Goal: Task Accomplishment & Management: Complete application form

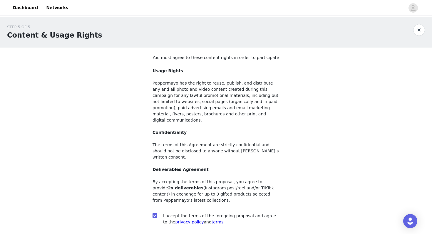
scroll to position [37, 0]
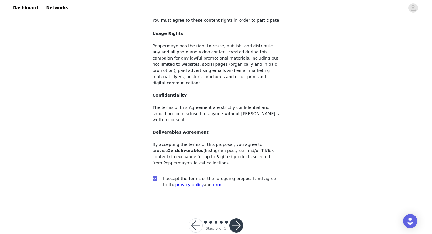
click at [235, 218] on button "button" at bounding box center [236, 225] width 14 height 14
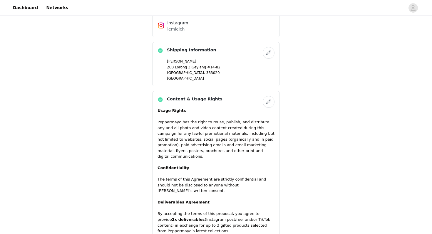
scroll to position [455, 0]
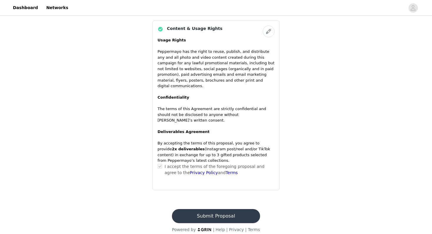
click at [231, 214] on button "Submit Proposal" at bounding box center [216, 216] width 88 height 14
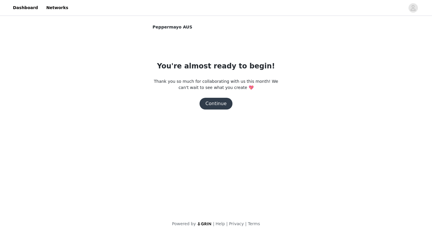
scroll to position [0, 0]
click at [220, 102] on button "Continue" at bounding box center [215, 104] width 33 height 12
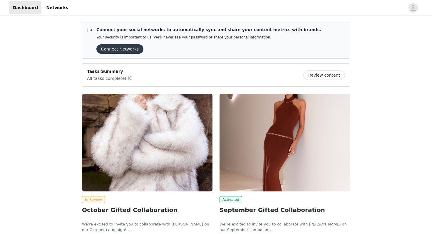
scroll to position [110, 0]
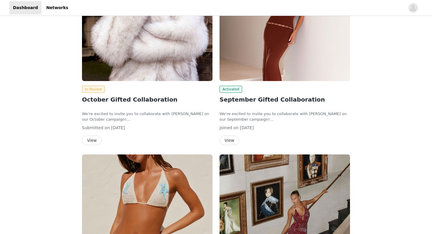
click at [232, 139] on button "View" at bounding box center [229, 140] width 20 height 9
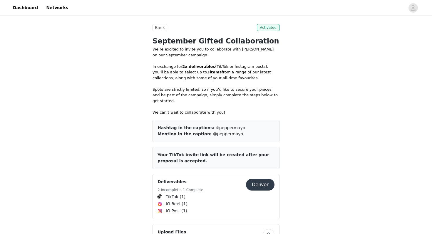
scroll to position [365, 0]
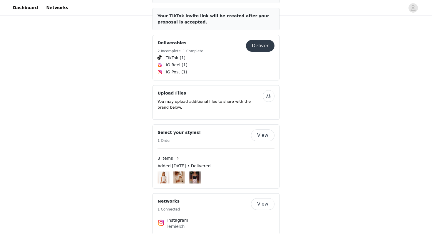
click at [259, 40] on button "Deliver" at bounding box center [260, 46] width 28 height 12
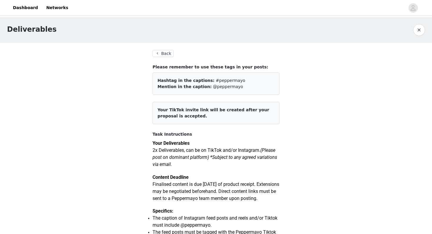
click at [415, 27] on button "button" at bounding box center [419, 30] width 12 height 12
